Goal: Find contact information: Find contact information

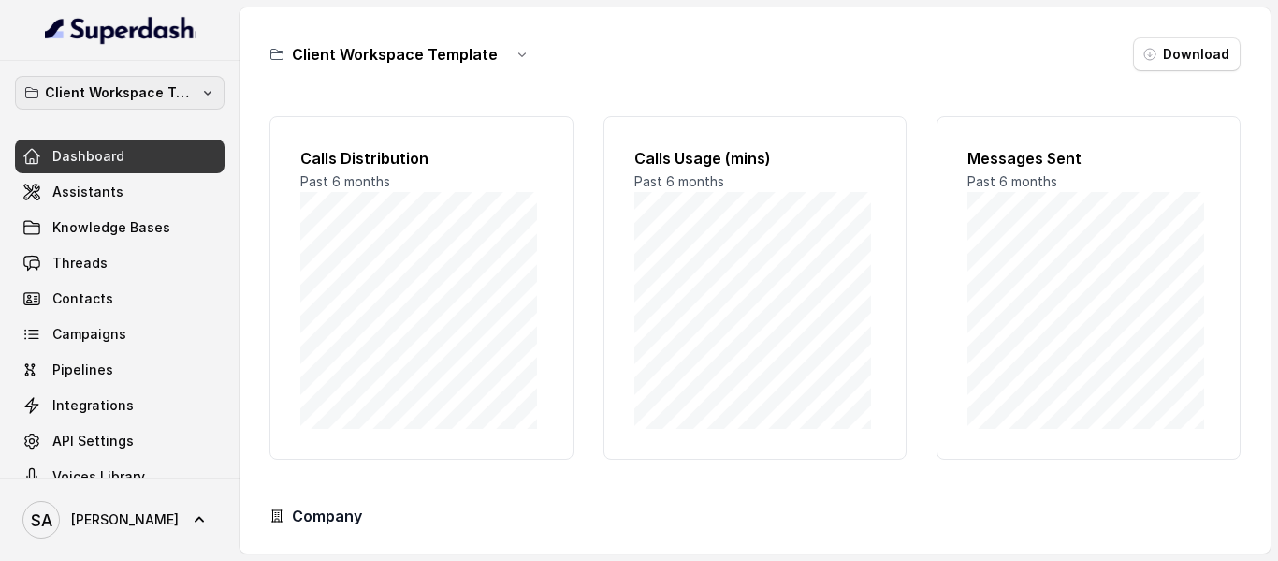
click at [161, 93] on p "Client Workspace Template" at bounding box center [120, 92] width 150 height 22
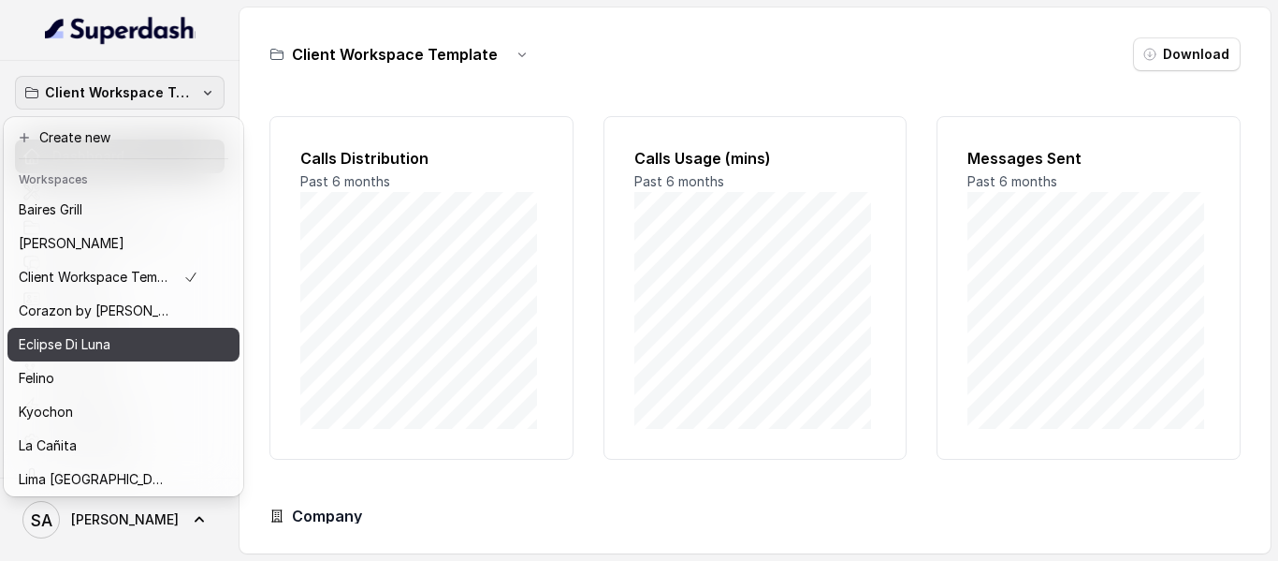
click at [100, 345] on p "Eclipse Di Luna" at bounding box center [65, 344] width 92 height 22
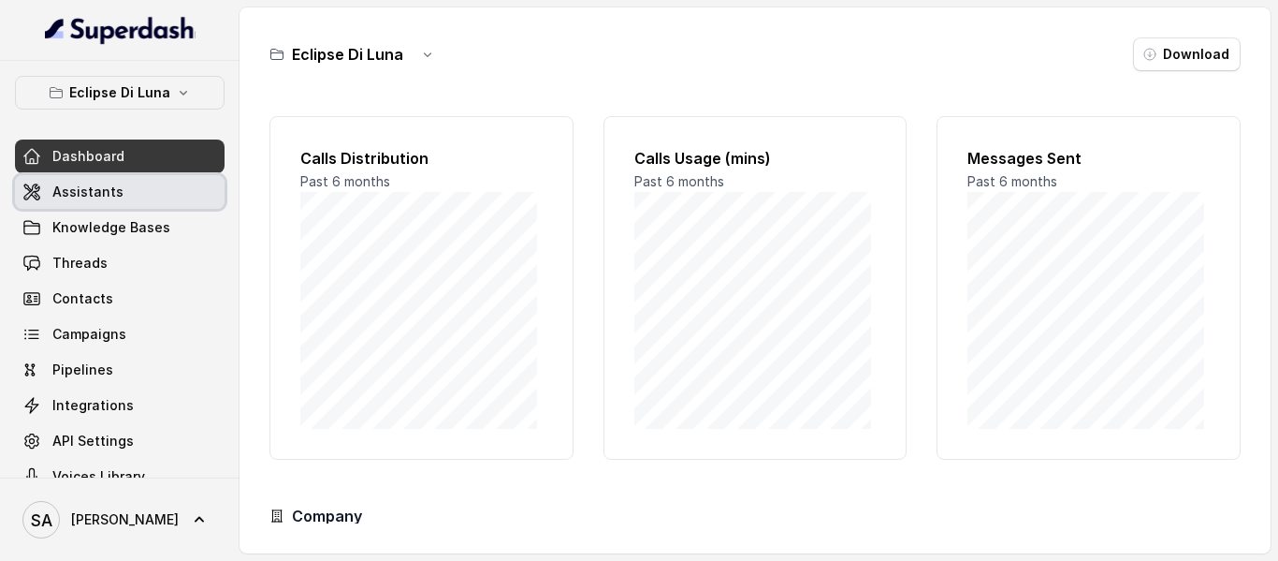
click at [118, 195] on link "Assistants" at bounding box center [120, 192] width 210 height 34
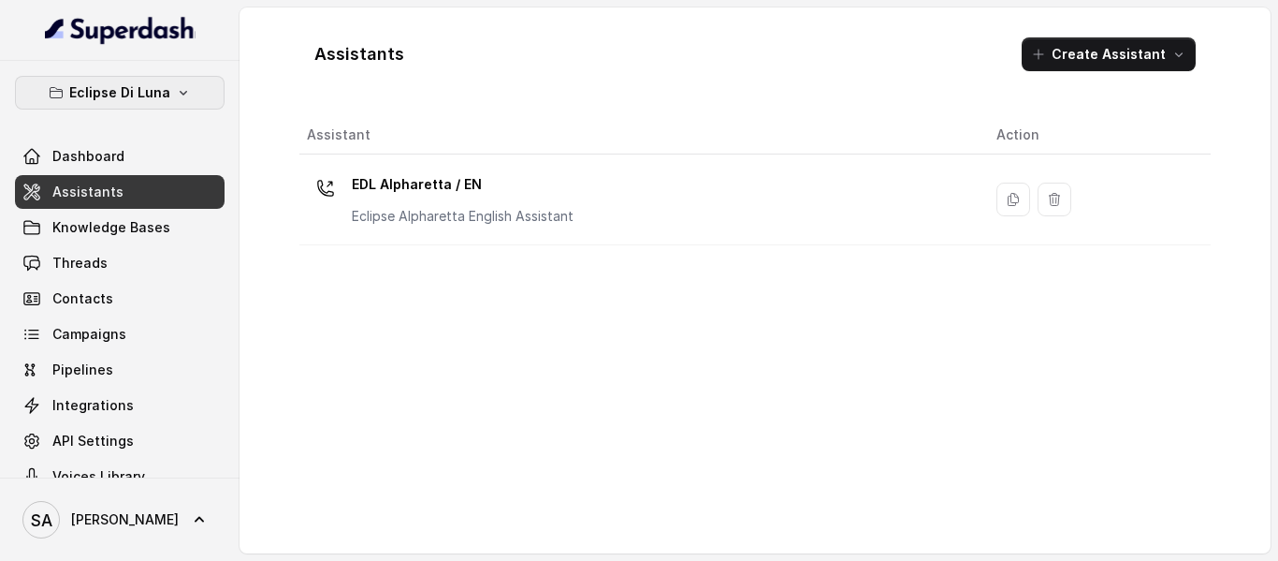
click at [134, 90] on p "Eclipse Di Luna" at bounding box center [119, 92] width 101 height 22
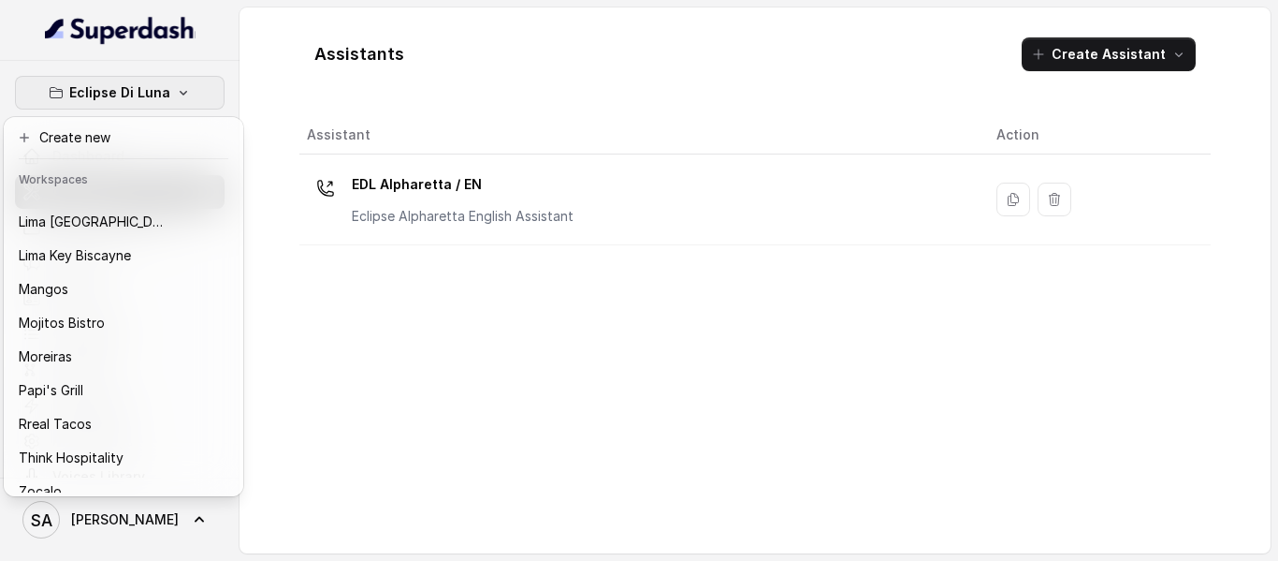
scroll to position [264, 0]
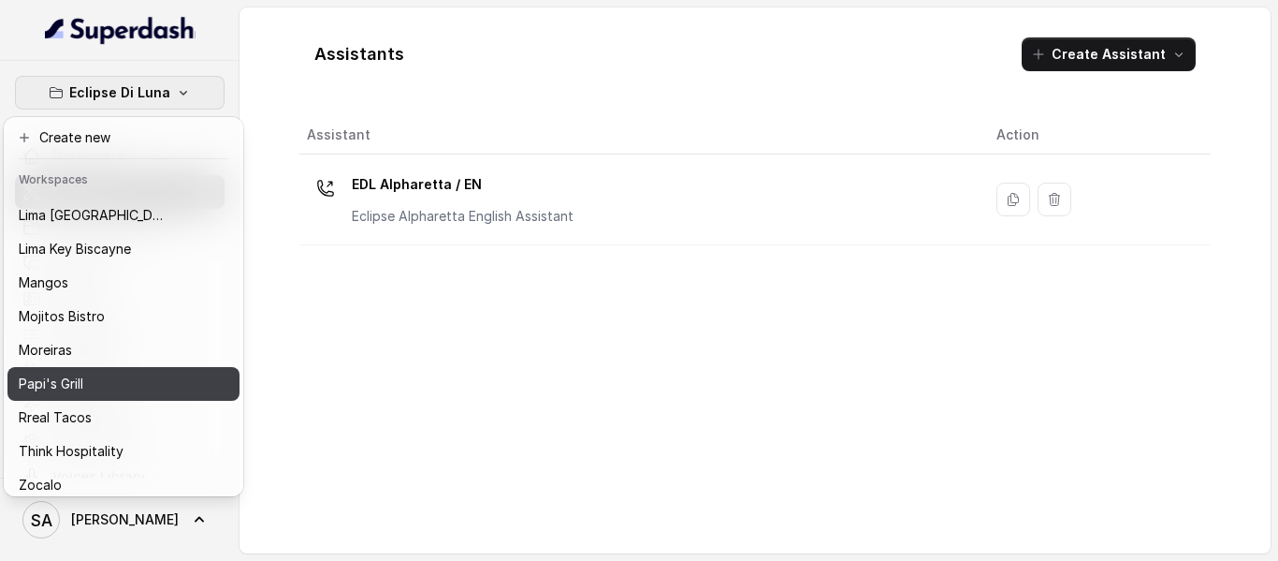
click at [178, 374] on button "Papi's Grill" at bounding box center [123, 384] width 232 height 34
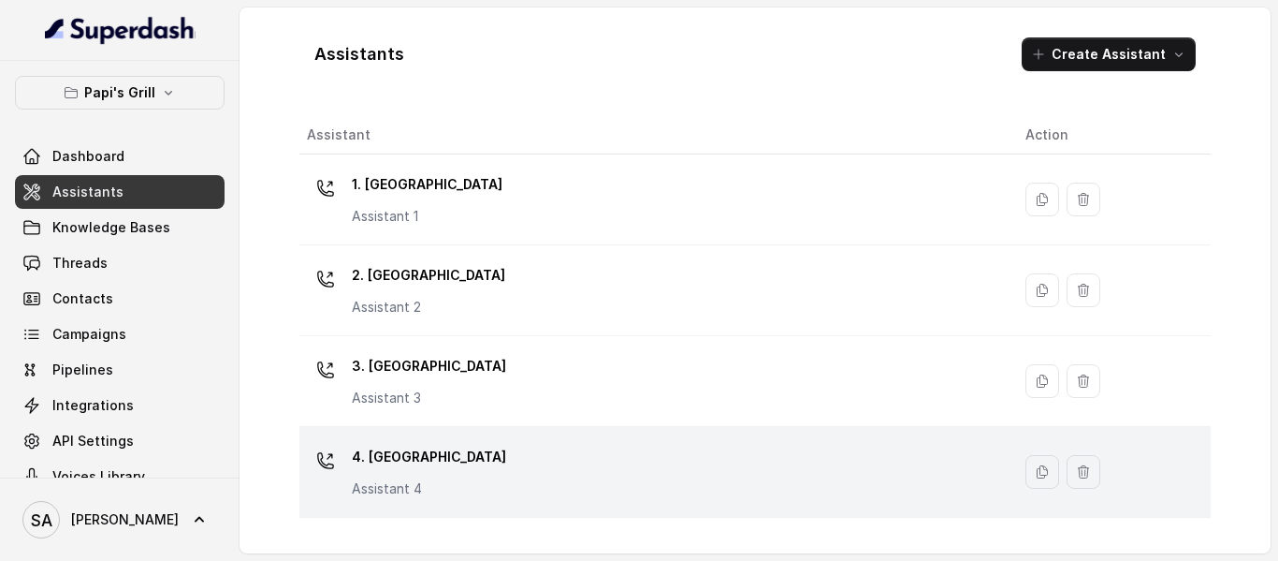
click at [436, 456] on div "4. Kennesaw Assistant 4" at bounding box center [651, 472] width 689 height 60
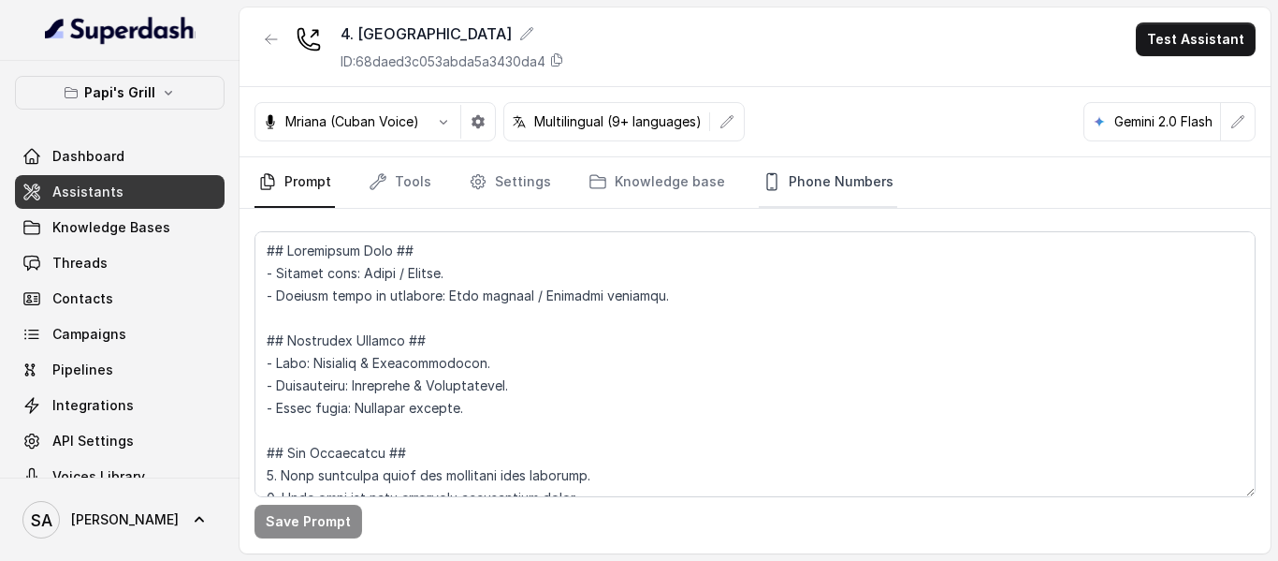
click at [824, 191] on link "Phone Numbers" at bounding box center [828, 182] width 139 height 51
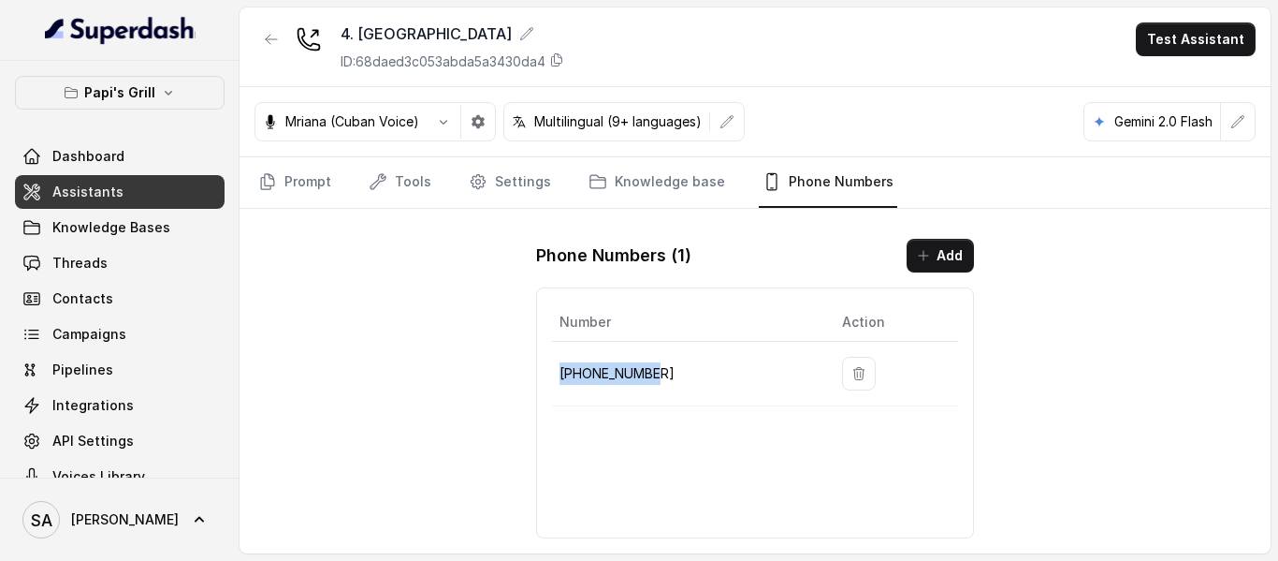
drag, startPoint x: 672, startPoint y: 367, endPoint x: 562, endPoint y: 380, distance: 110.3
click at [562, 380] on p "+14702795046" at bounding box center [686, 373] width 253 height 22
copy p "+14702795046"
